Goal: Transaction & Acquisition: Purchase product/service

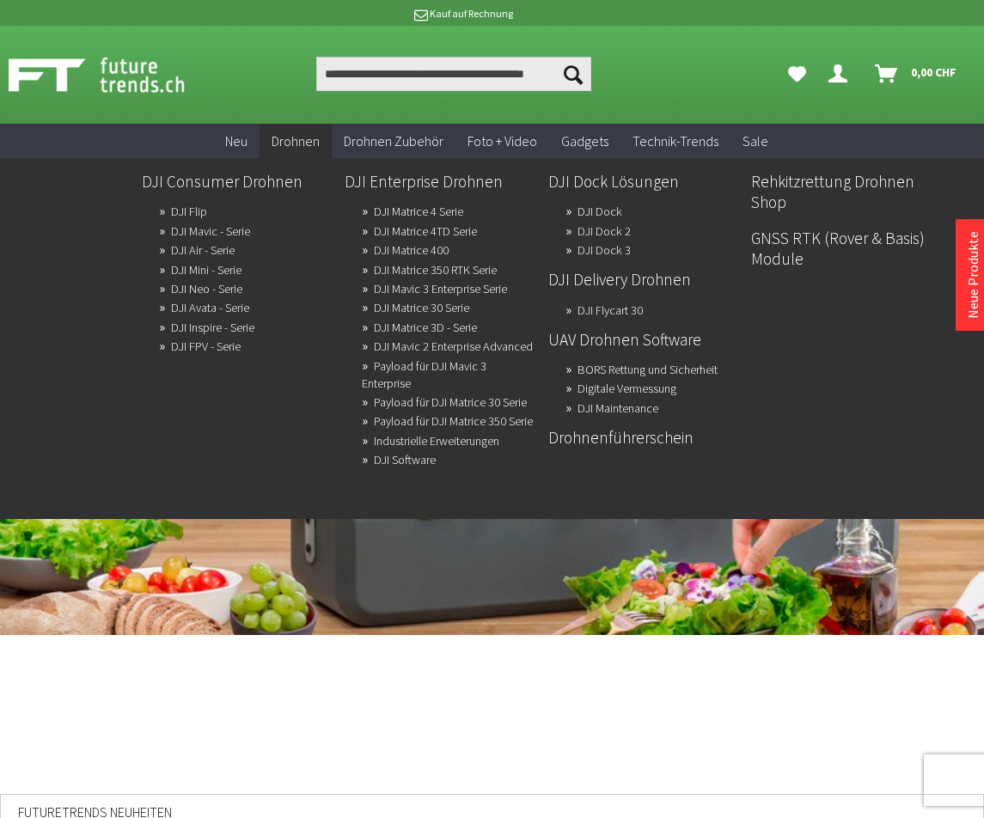
click at [305, 138] on span "Drohnen" at bounding box center [296, 140] width 48 height 17
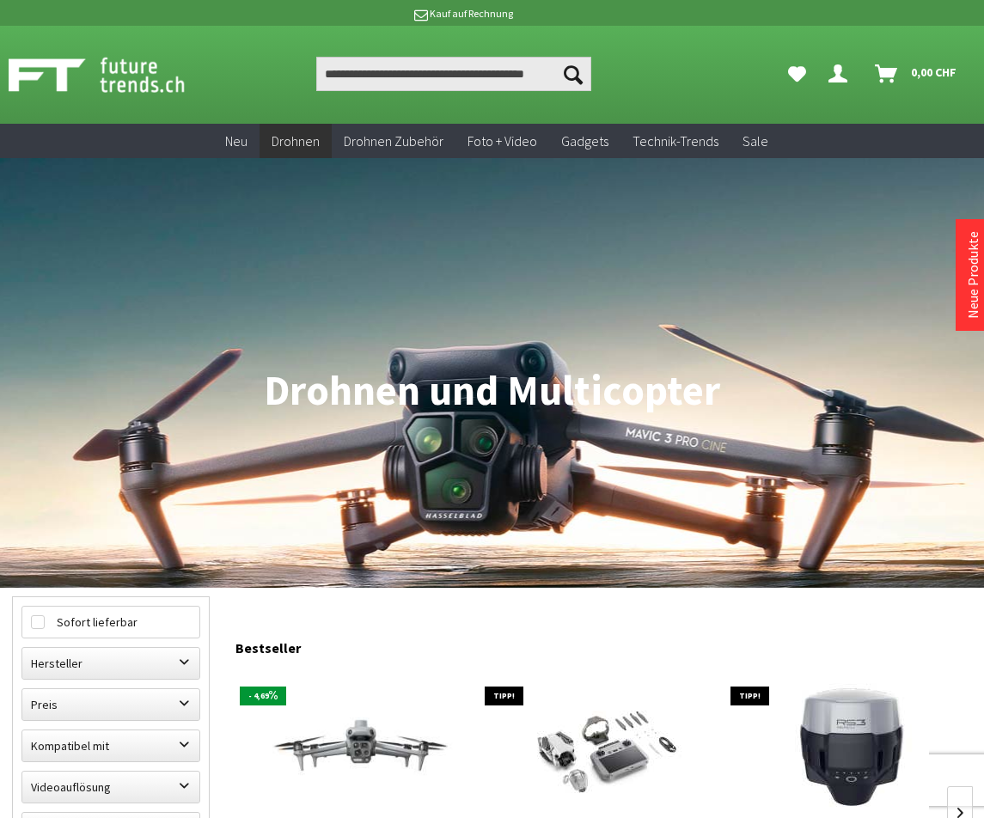
click at [302, 139] on span "Drohnen" at bounding box center [296, 140] width 48 height 17
click at [359, 70] on input "Produkt, Marke, Kategorie, EAN, Artikelnummer…" at bounding box center [454, 74] width 276 height 34
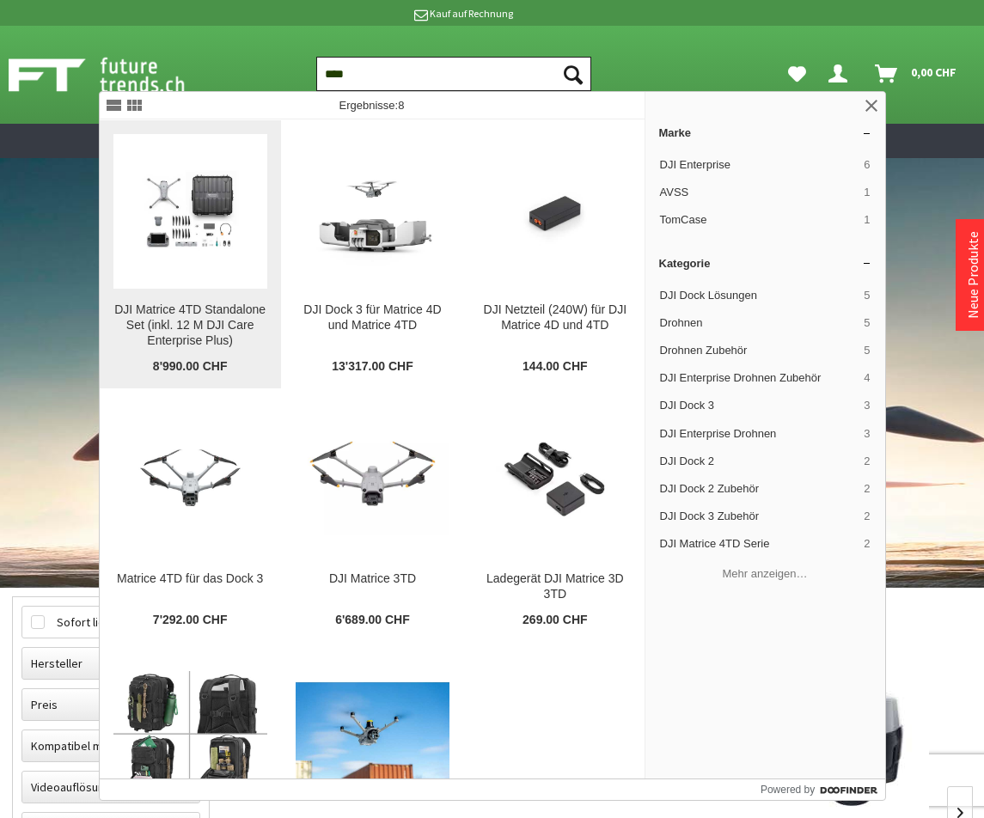
type input "****"
click at [209, 315] on div "DJI Matrice 4TD Standalone Set (inkl. 12 M DJI Care Enterprise Plus)" at bounding box center [190, 325] width 154 height 46
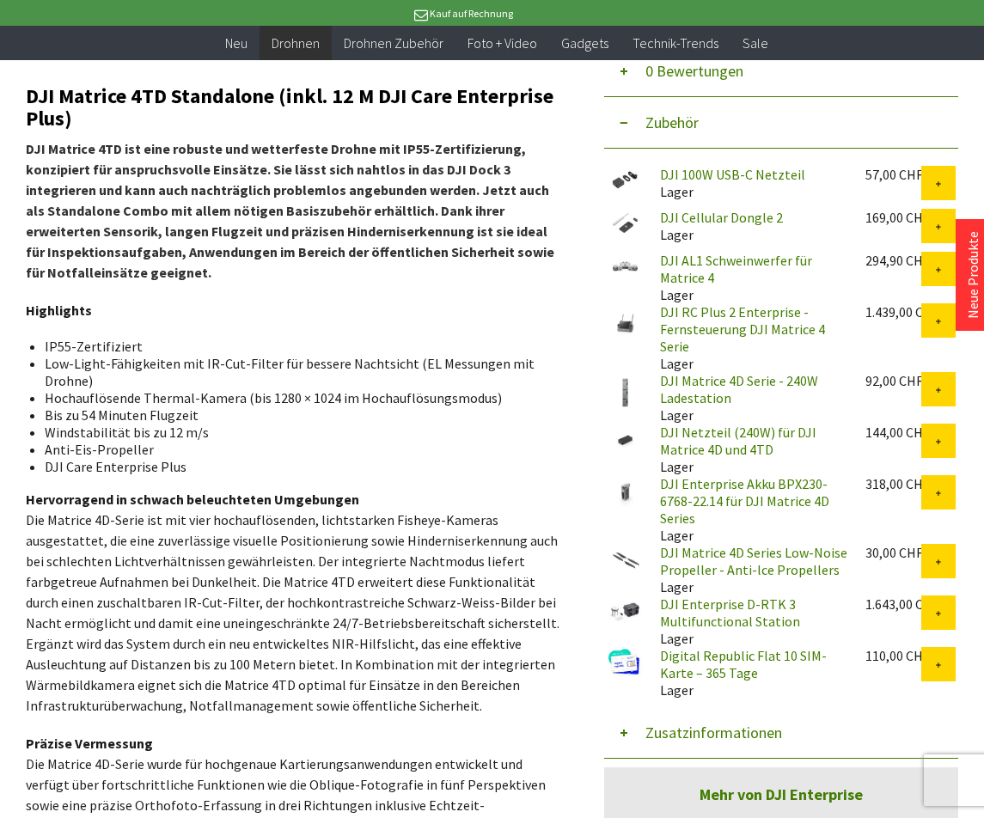
scroll to position [659, 0]
